Goal: Entertainment & Leisure: Consume media (video, audio)

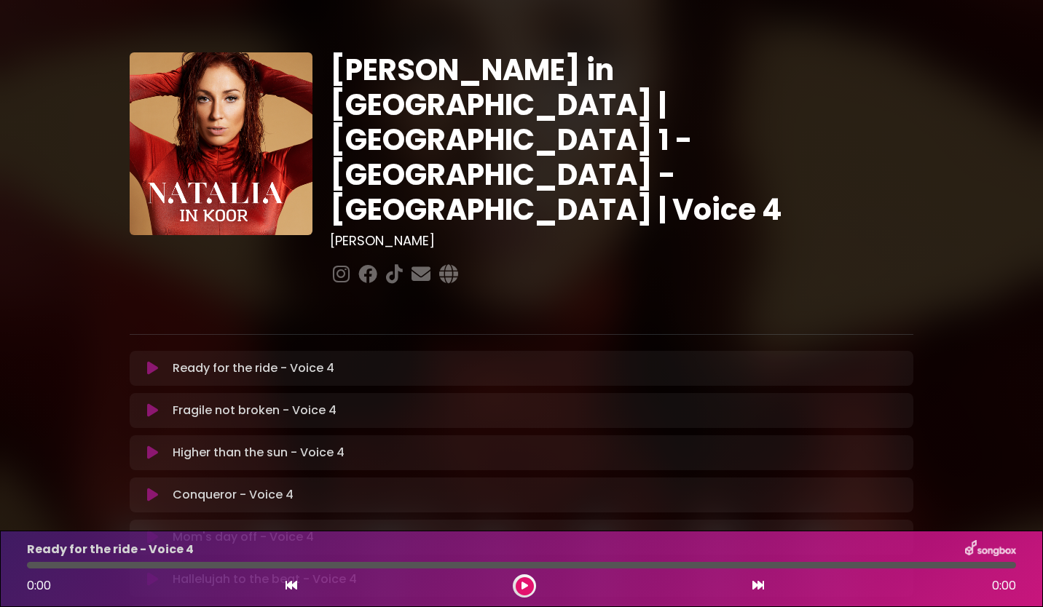
click at [160, 360] on div "Ready for the ride - Voice 4 Loading Track..." at bounding box center [521, 368] width 766 height 17
click at [154, 361] on icon at bounding box center [152, 368] width 11 height 15
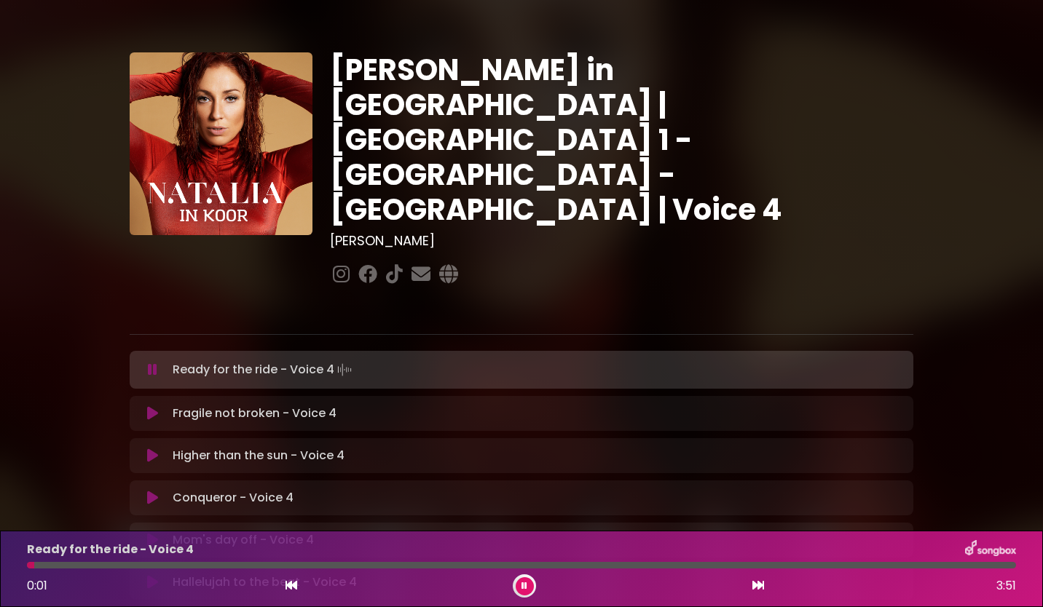
click at [758, 204] on div "[PERSON_NAME] in [GEOGRAPHIC_DATA] | [GEOGRAPHIC_DATA] 1 - [GEOGRAPHIC_DATA] - …" at bounding box center [621, 170] width 601 height 237
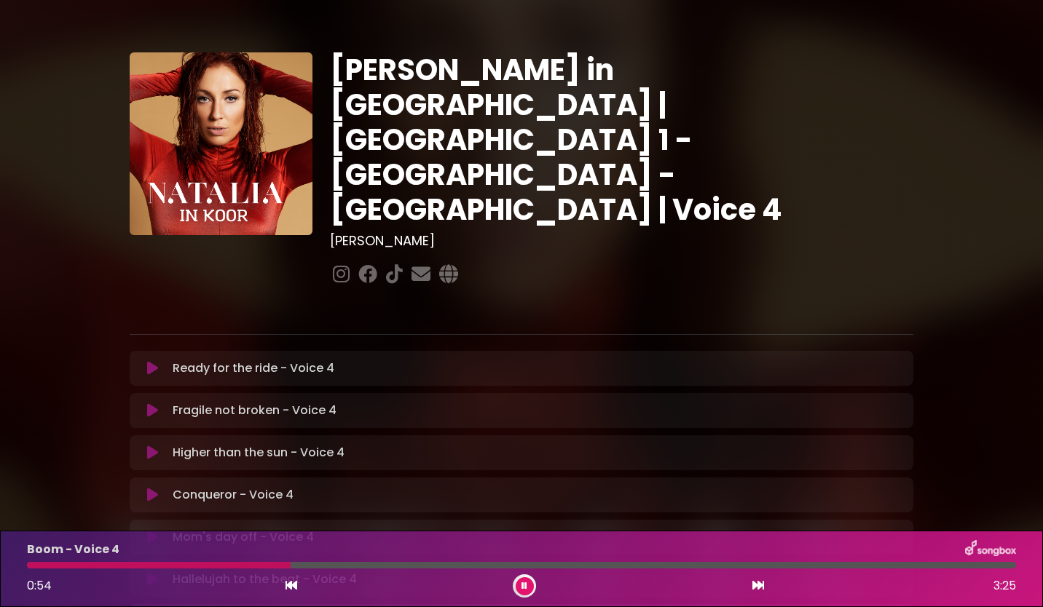
click at [526, 578] on button at bounding box center [525, 587] width 18 height 18
click at [982, 480] on div "[PERSON_NAME] in [GEOGRAPHIC_DATA] | [GEOGRAPHIC_DATA] 1 - [GEOGRAPHIC_DATA] - …" at bounding box center [521, 446] width 961 height 858
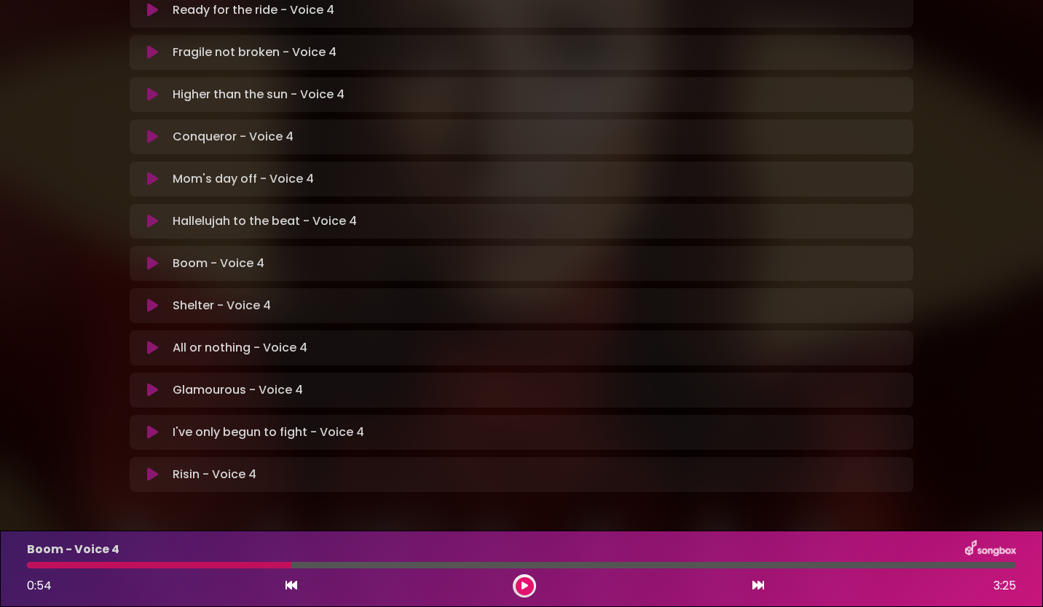
scroll to position [359, 0]
click at [152, 213] on icon at bounding box center [152, 220] width 11 height 15
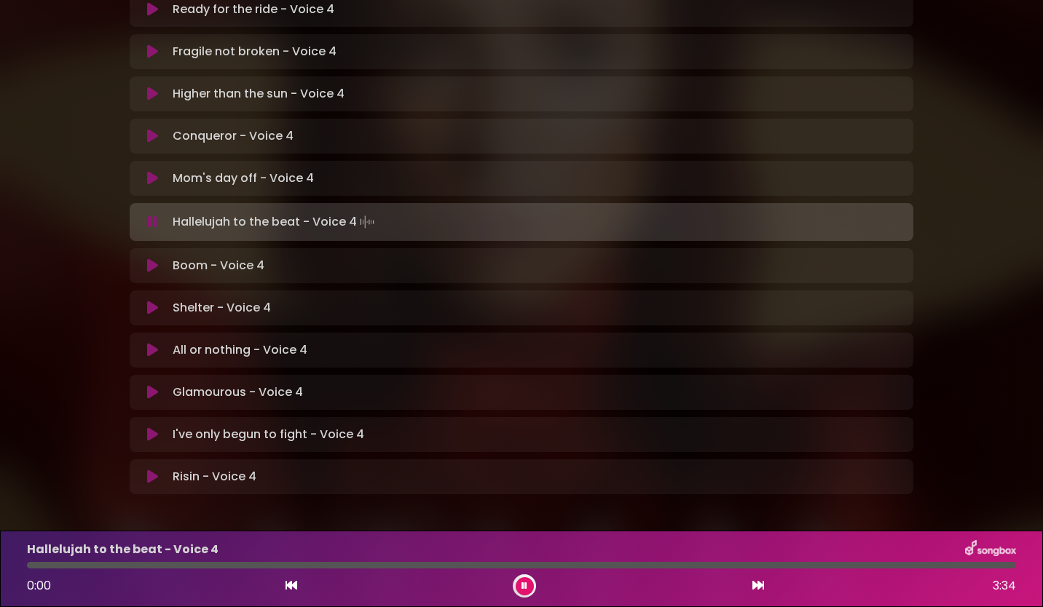
click at [149, 259] on icon at bounding box center [152, 266] width 11 height 15
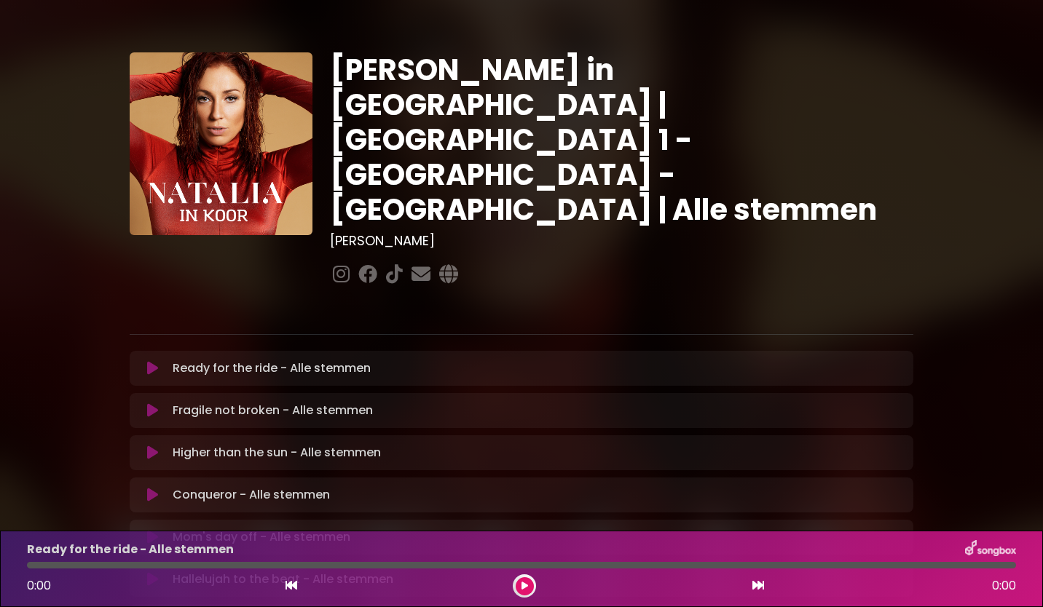
click at [152, 361] on icon at bounding box center [152, 368] width 11 height 15
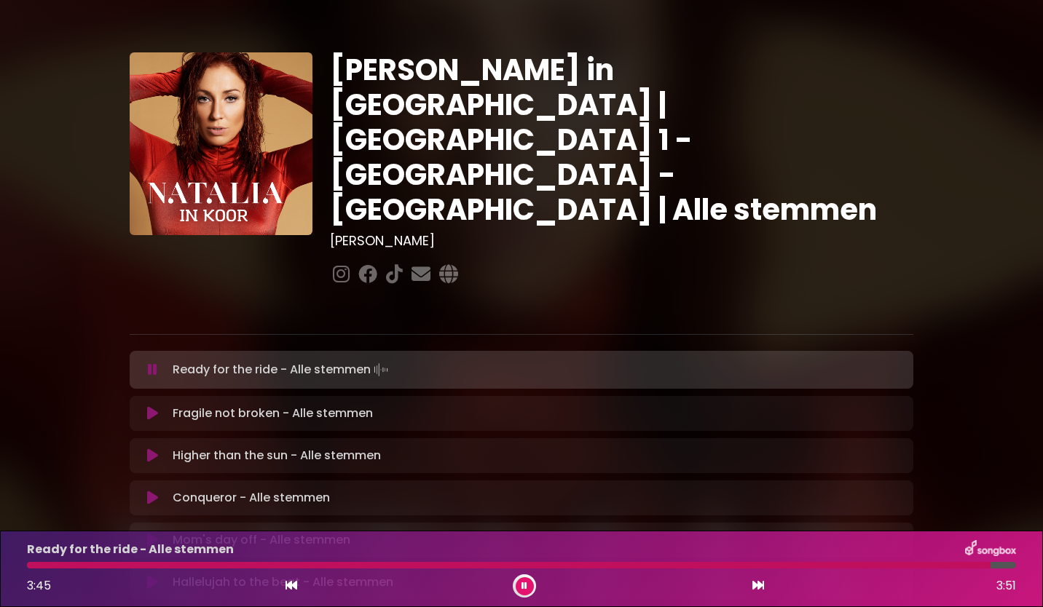
click at [520, 587] on button at bounding box center [525, 587] width 18 height 18
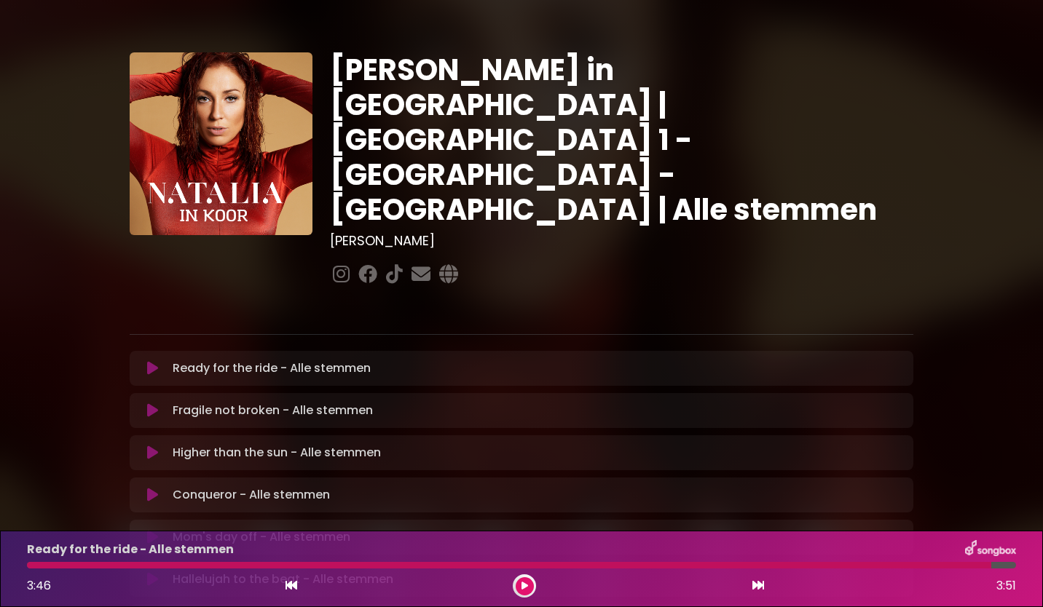
click at [520, 587] on button at bounding box center [525, 587] width 18 height 18
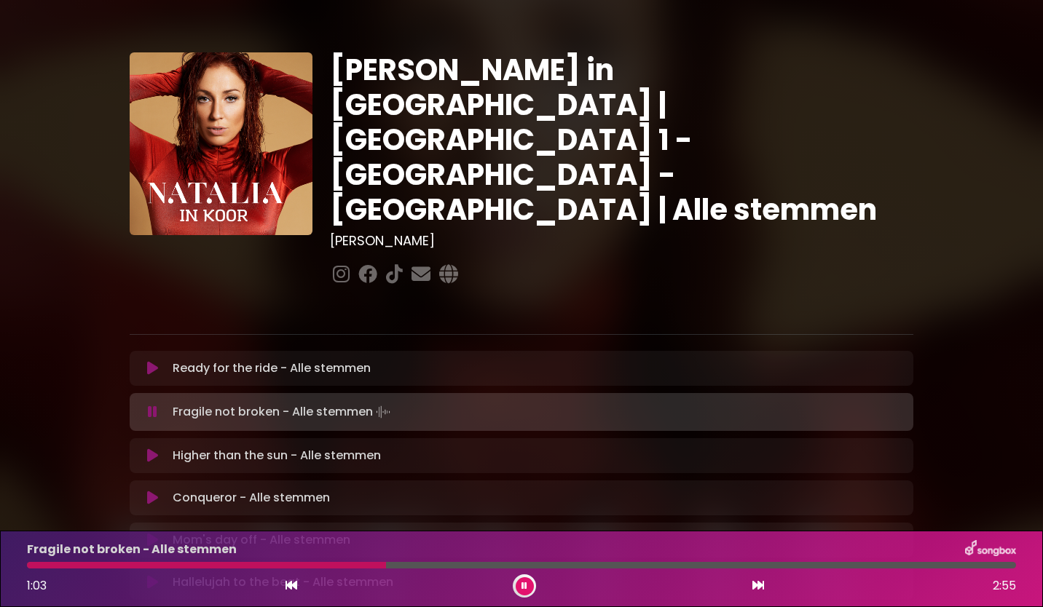
click at [155, 351] on div "Ready for the ride - Alle stemmen Loading Track... Your Feedback" at bounding box center [522, 368] width 784 height 35
click at [155, 361] on icon at bounding box center [152, 368] width 11 height 15
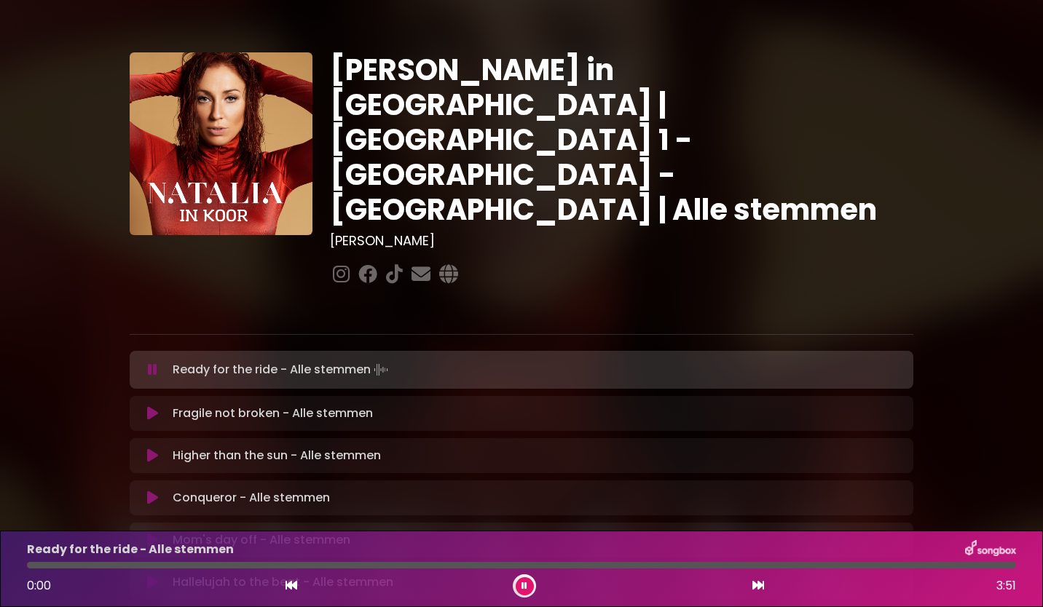
click at [152, 406] on icon at bounding box center [152, 413] width 11 height 15
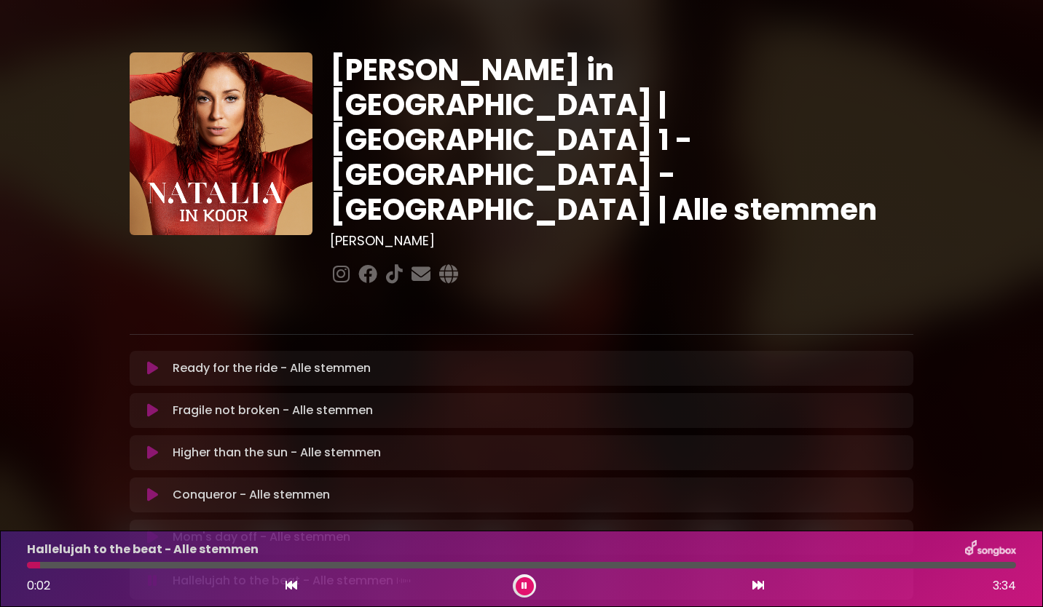
click at [978, 277] on div "Natalia in Koor | Antwerpen 1 - Gent - Leuven | Alle stemmen Hans Primusz ×" at bounding box center [521, 447] width 961 height 861
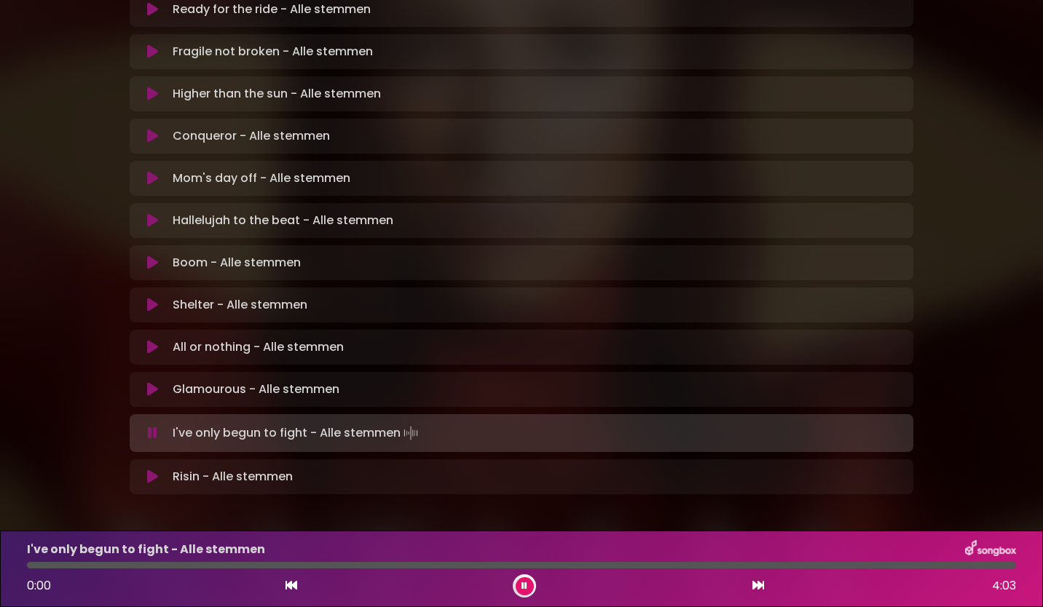
scroll to position [362, 0]
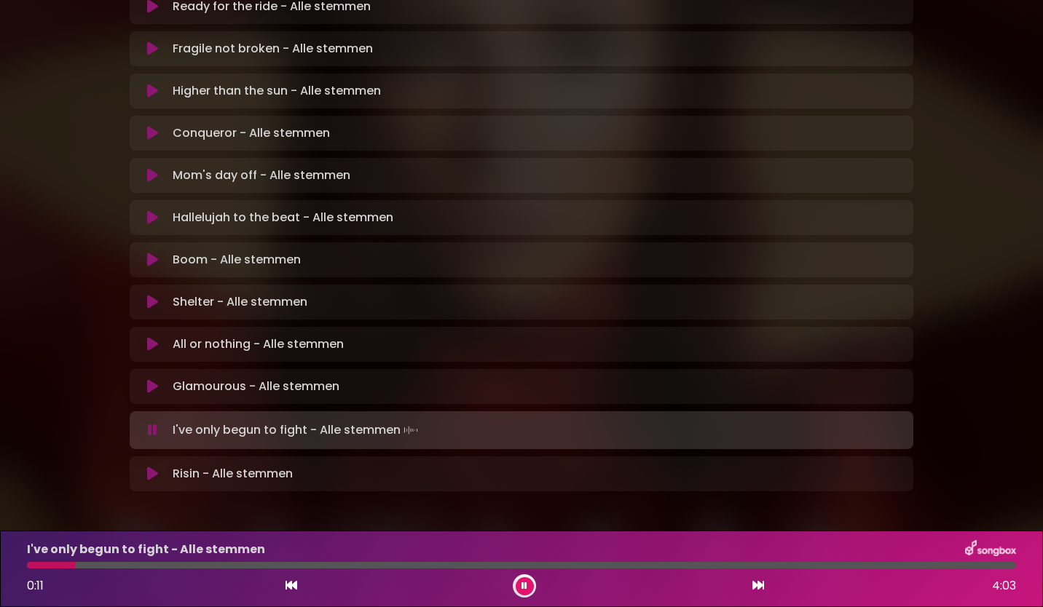
click at [524, 586] on icon at bounding box center [525, 586] width 6 height 9
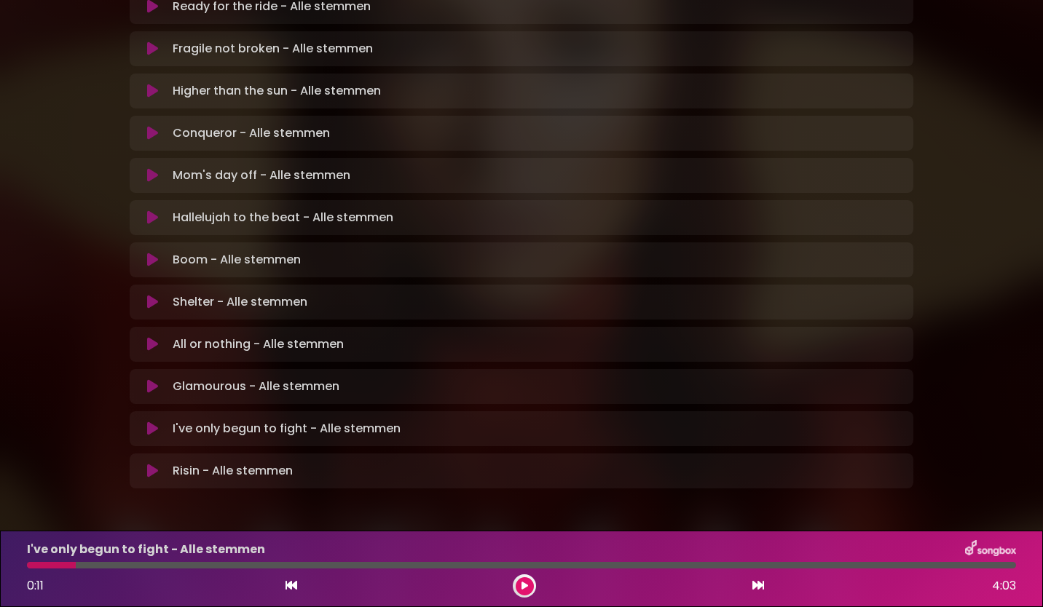
scroll to position [359, 0]
